Goal: Information Seeking & Learning: Learn about a topic

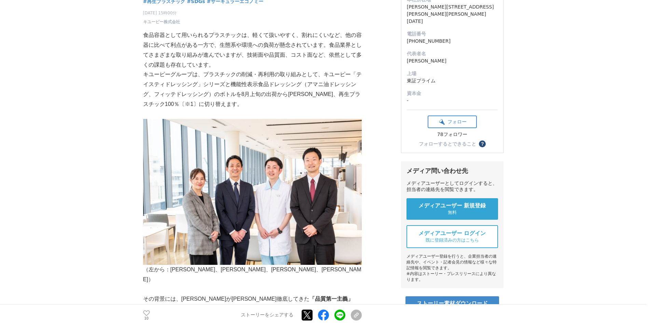
scroll to position [105, 0]
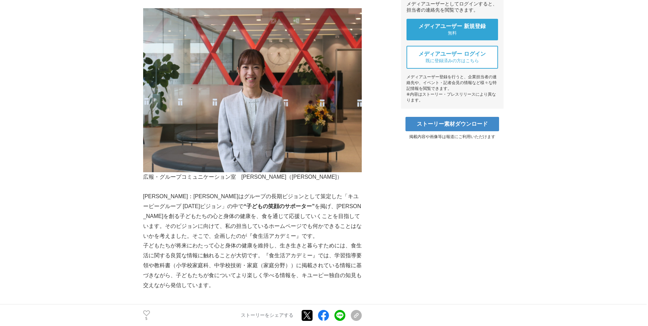
scroll to position [268, 0]
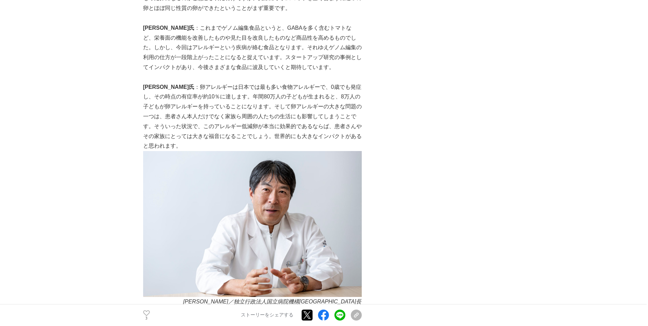
scroll to position [862, 0]
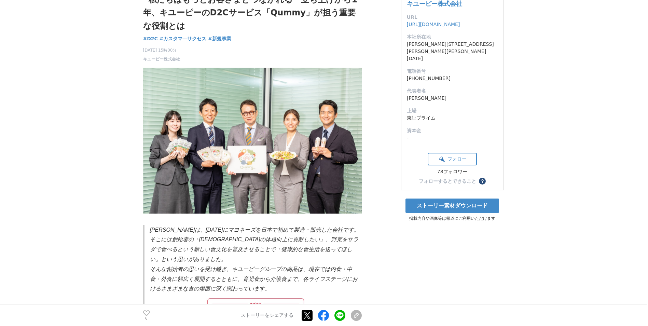
scroll to position [51, 0]
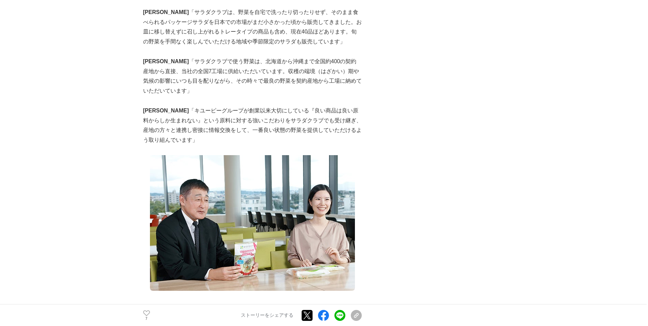
scroll to position [414, 0]
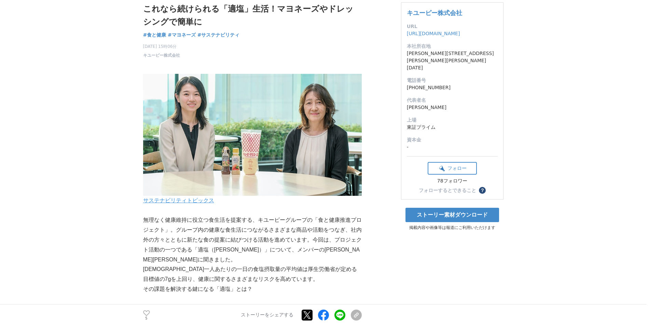
scroll to position [50, 0]
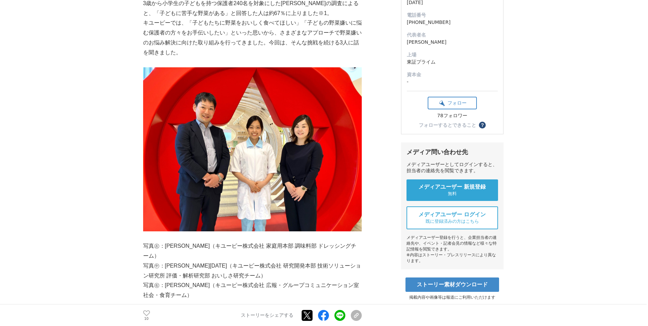
scroll to position [113, 0]
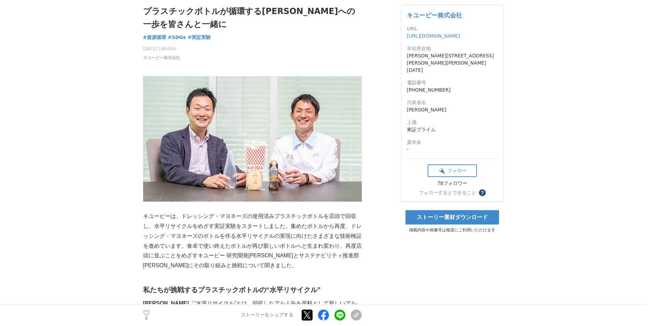
scroll to position [43, 0]
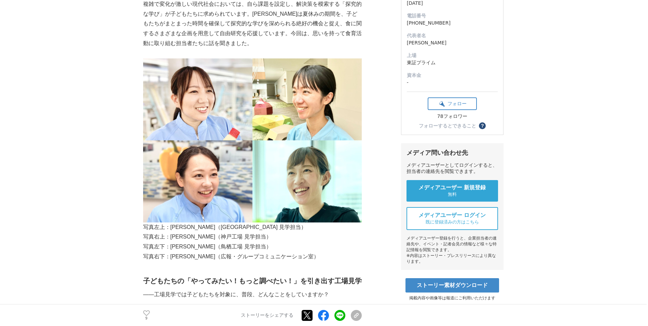
scroll to position [111, 0]
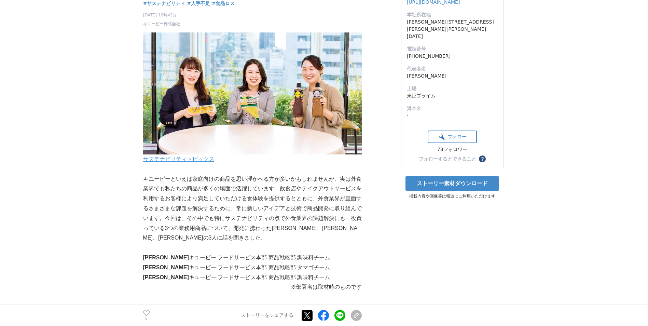
scroll to position [81, 0]
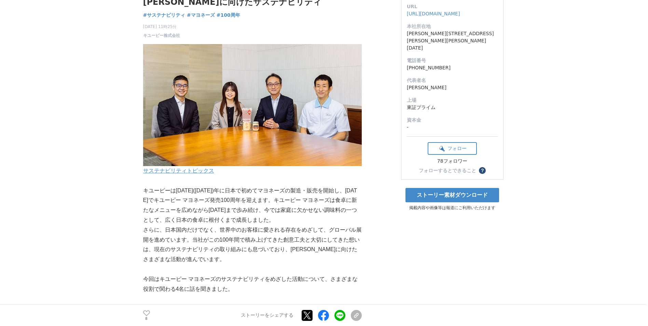
scroll to position [65, 0]
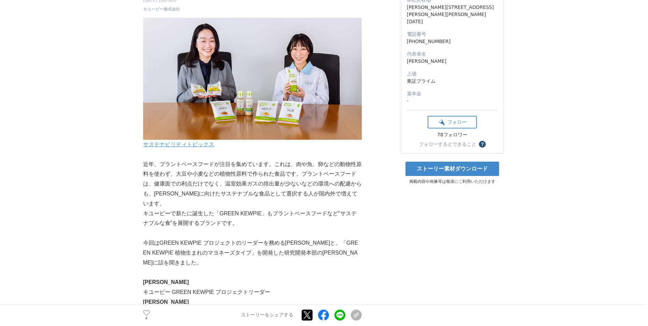
scroll to position [102, 0]
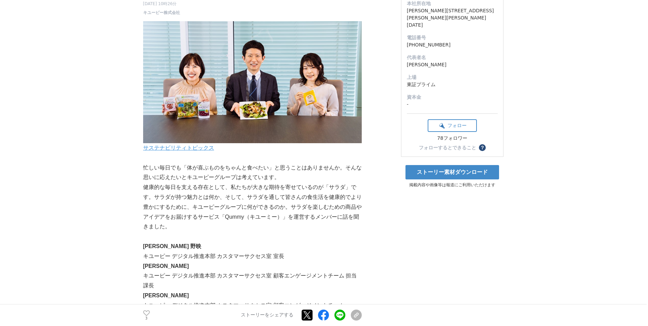
scroll to position [99, 0]
